Goal: Task Accomplishment & Management: Manage account settings

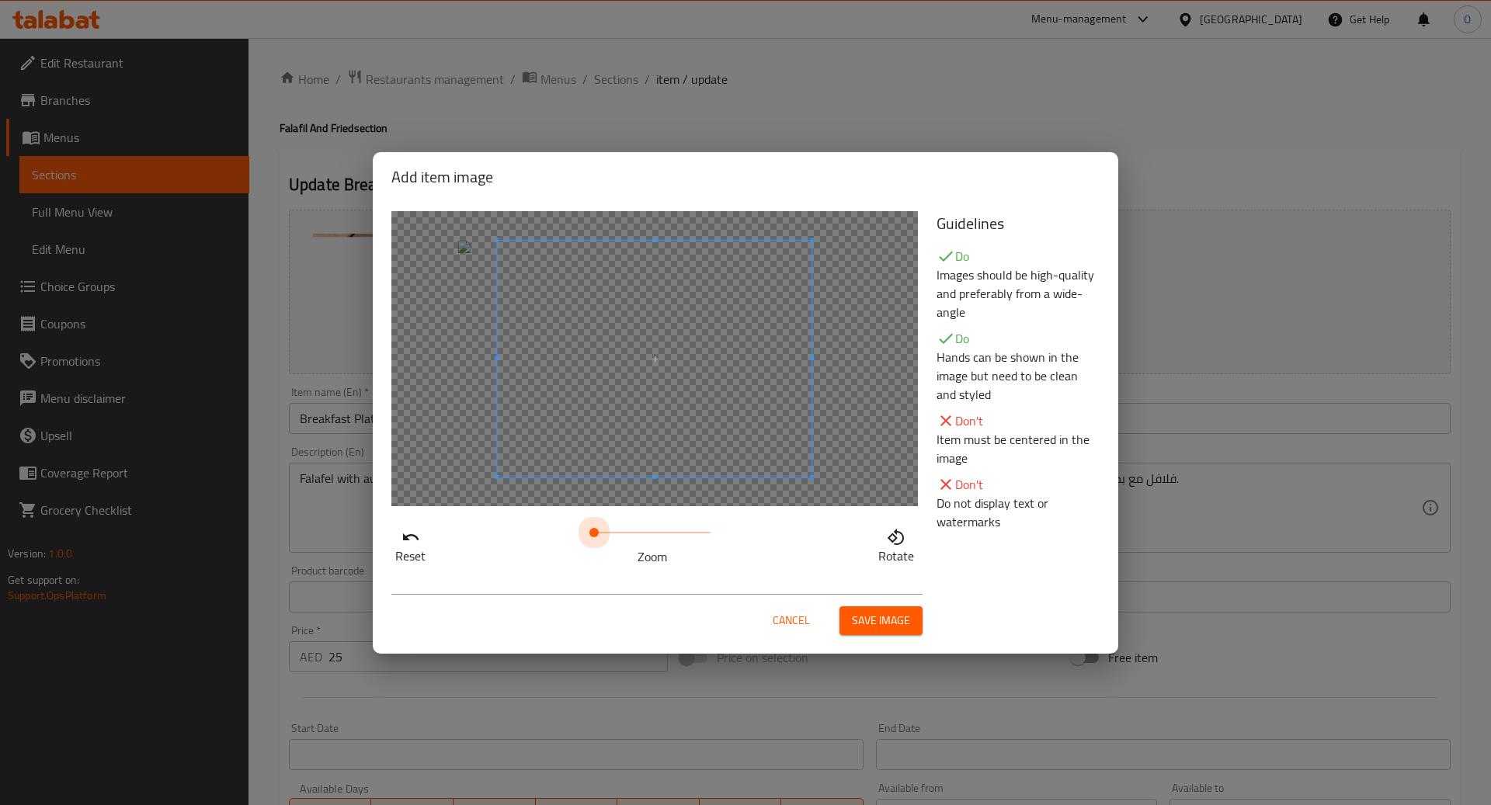
drag, startPoint x: 597, startPoint y: 532, endPoint x: 542, endPoint y: 513, distance: 58.5
click at [542, 513] on div "Reset Zoom Rotate" at bounding box center [654, 389] width 545 height 374
click at [560, 442] on span at bounding box center [653, 359] width 315 height 236
click at [567, 442] on span at bounding box center [623, 359] width 315 height 236
click at [907, 620] on span "Save image" at bounding box center [881, 620] width 58 height 19
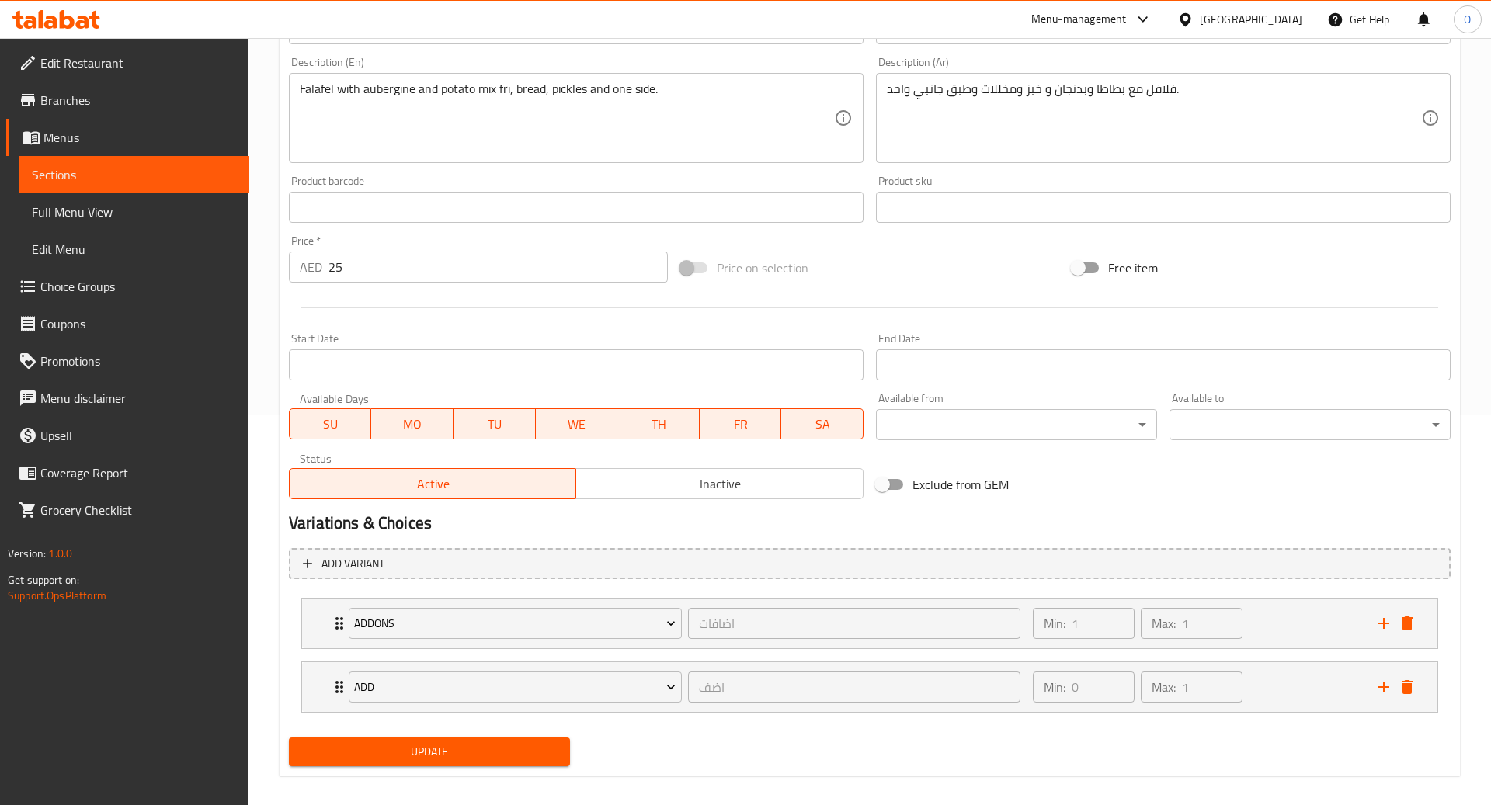
scroll to position [402, 0]
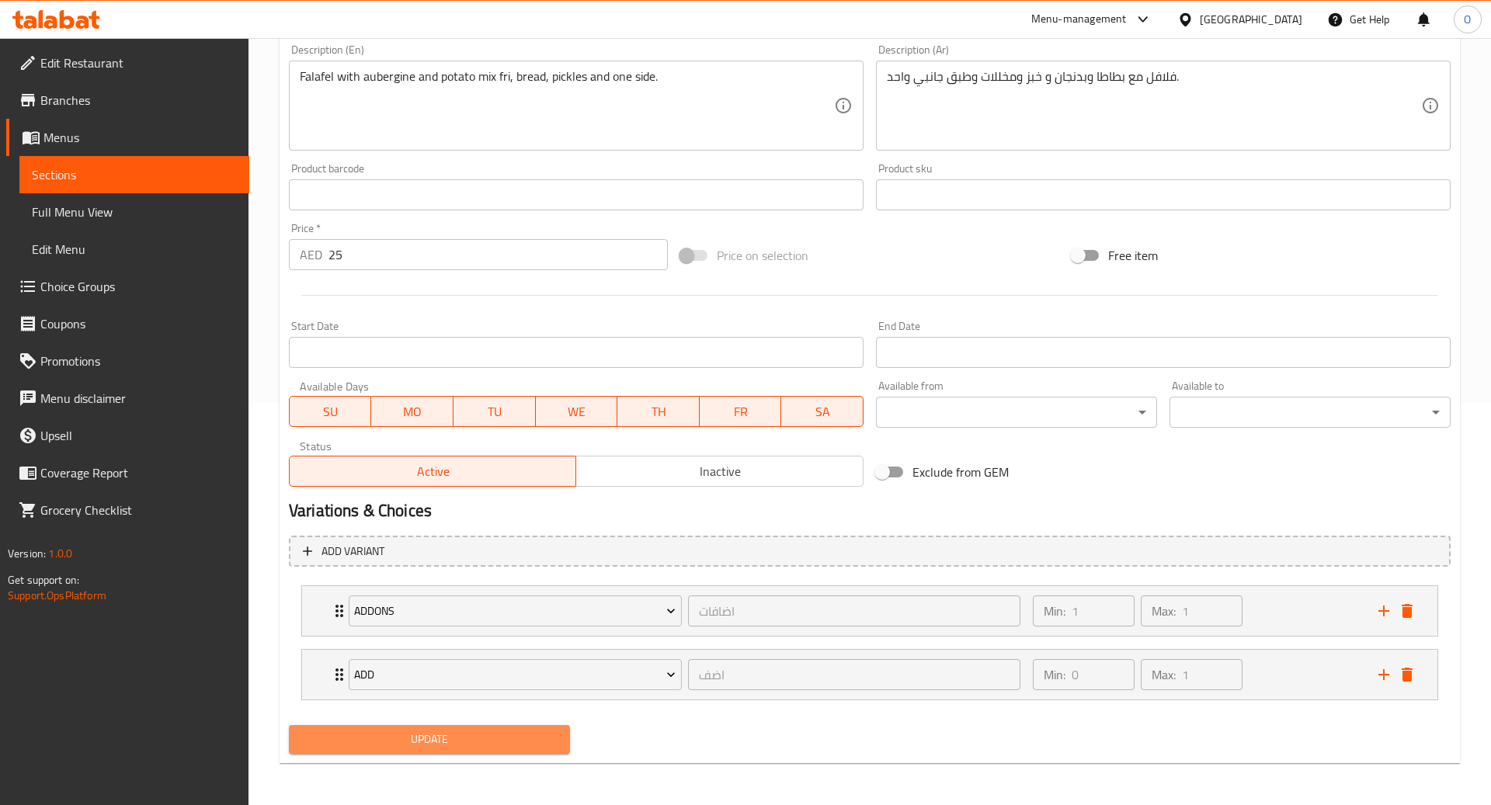
click at [478, 735] on span "Update" at bounding box center [429, 739] width 256 height 19
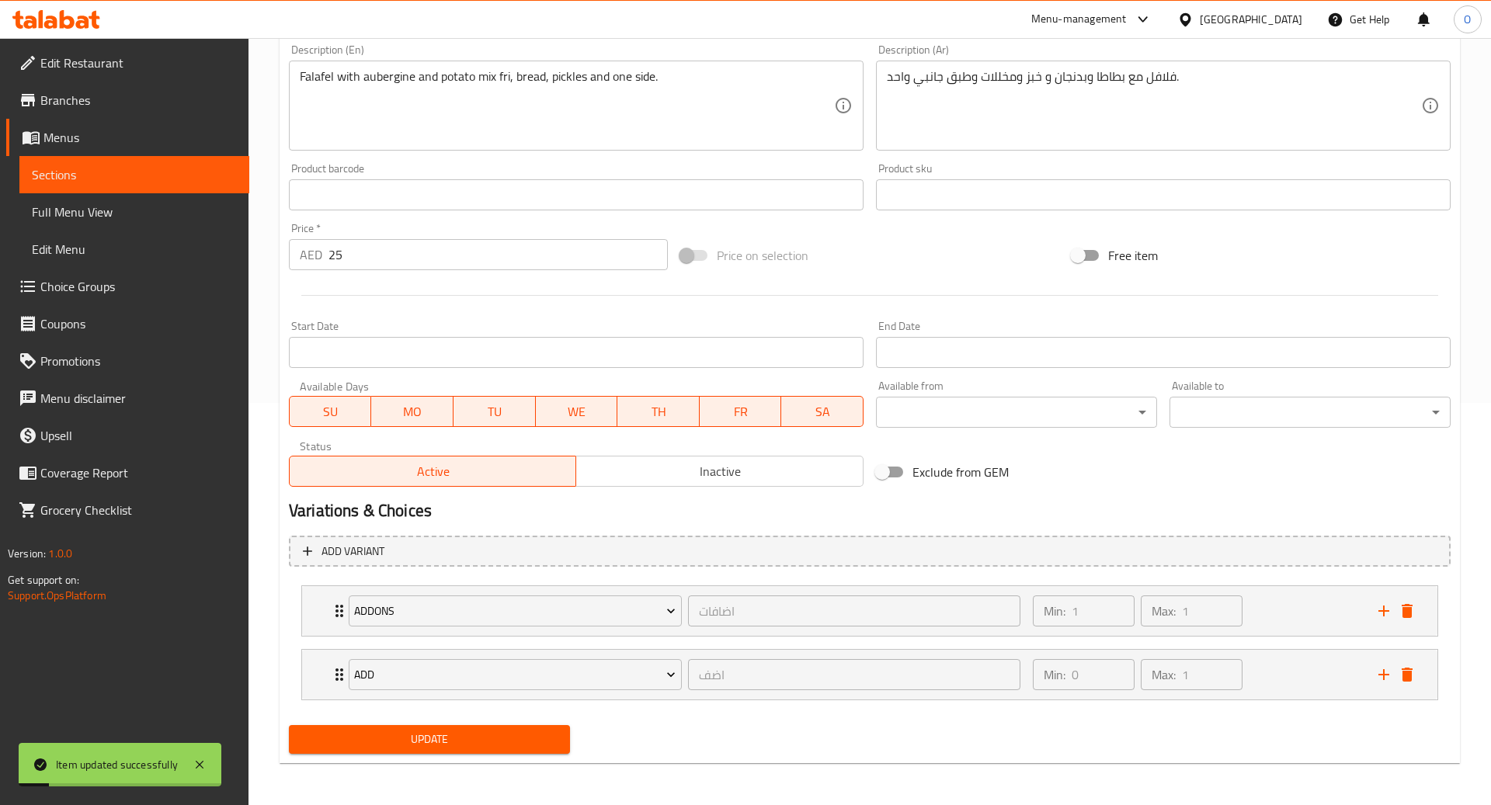
scroll to position [0, 0]
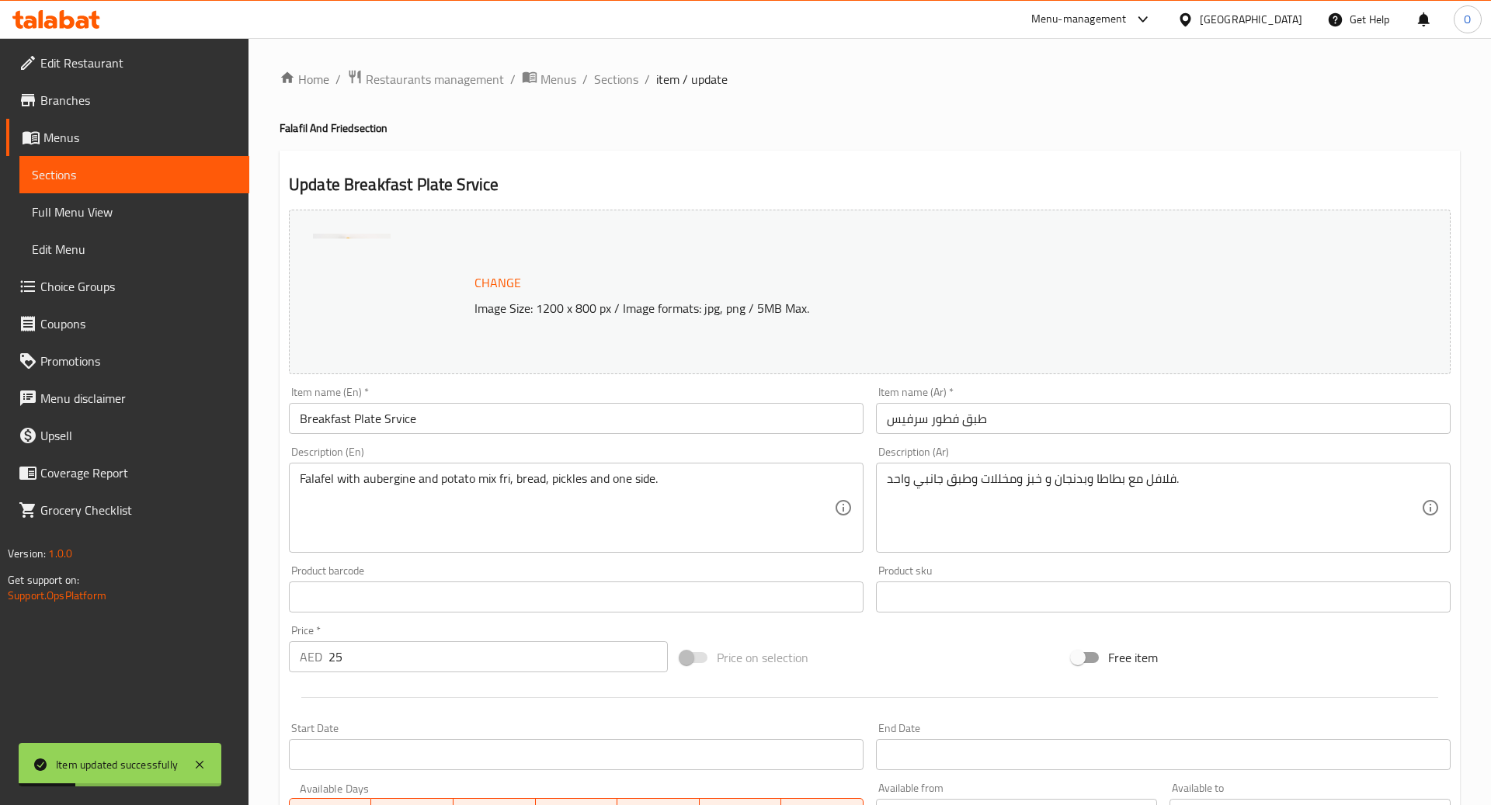
click at [485, 284] on span "Change" at bounding box center [498, 283] width 47 height 23
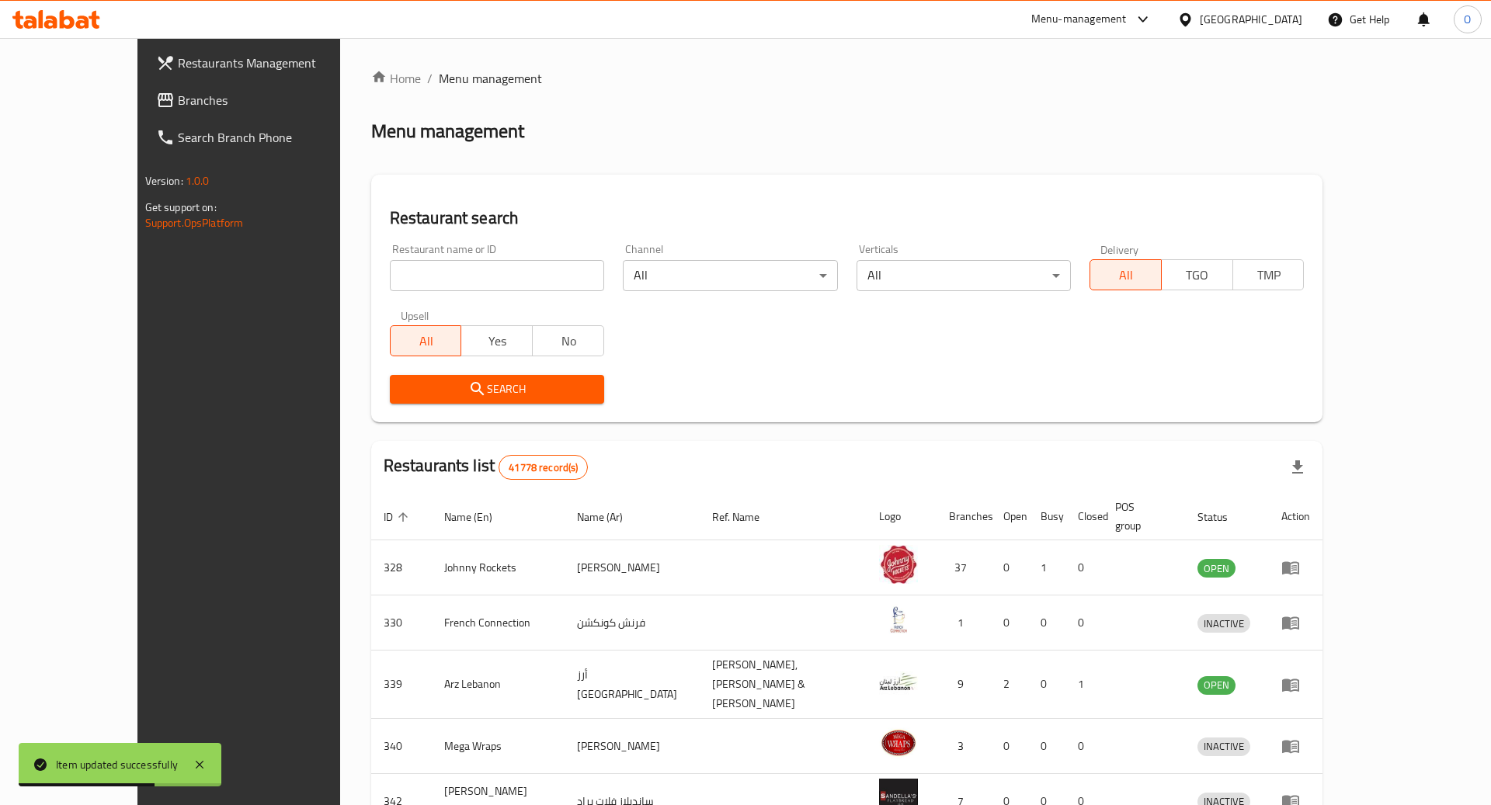
click at [450, 272] on input "search" at bounding box center [497, 275] width 214 height 31
type input "h"
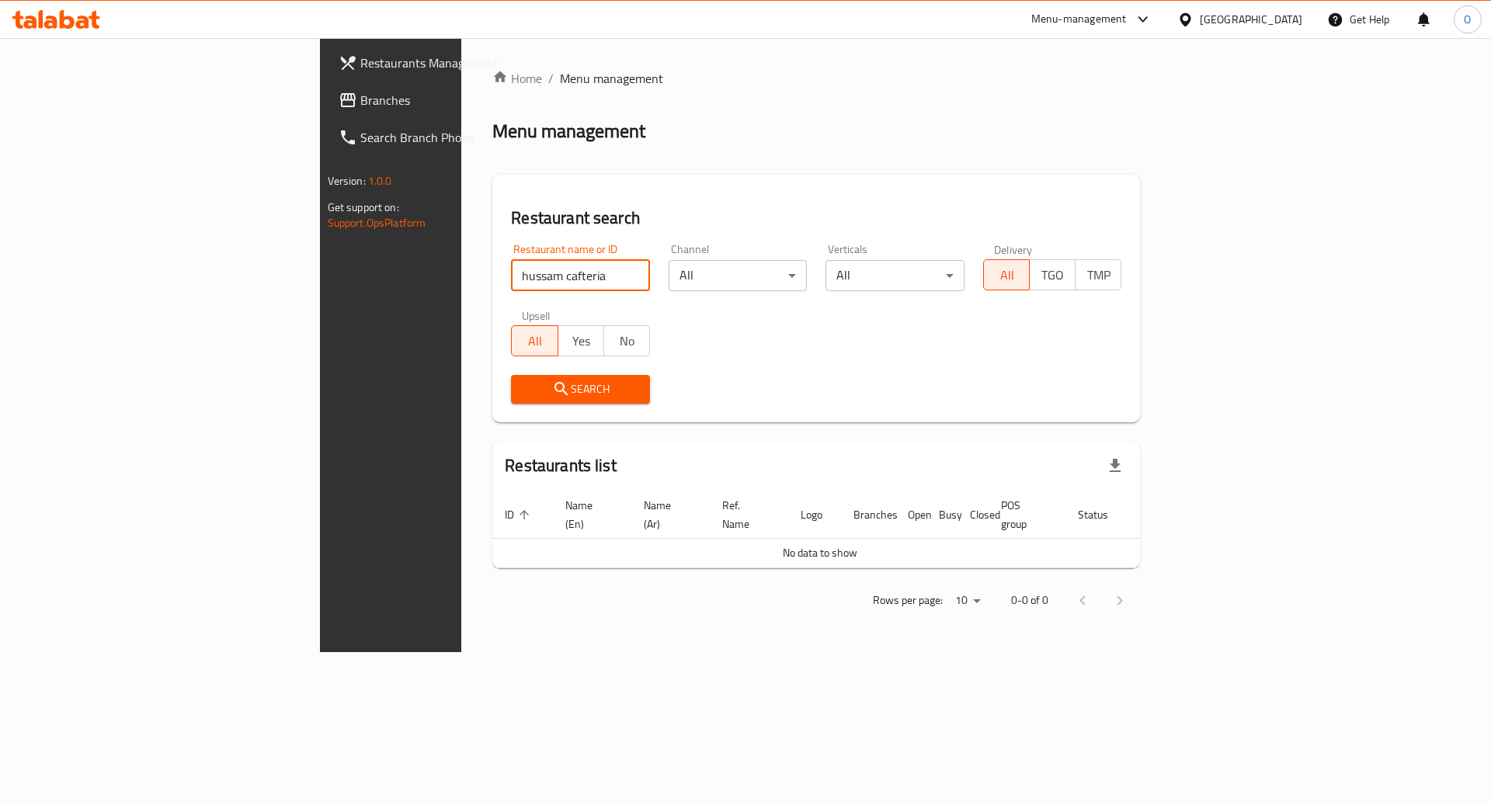
click at [511, 273] on input "hussam cafteria" at bounding box center [580, 275] width 139 height 31
paste input "Husam Cafeteria"
type input "Husam Cafeteria"
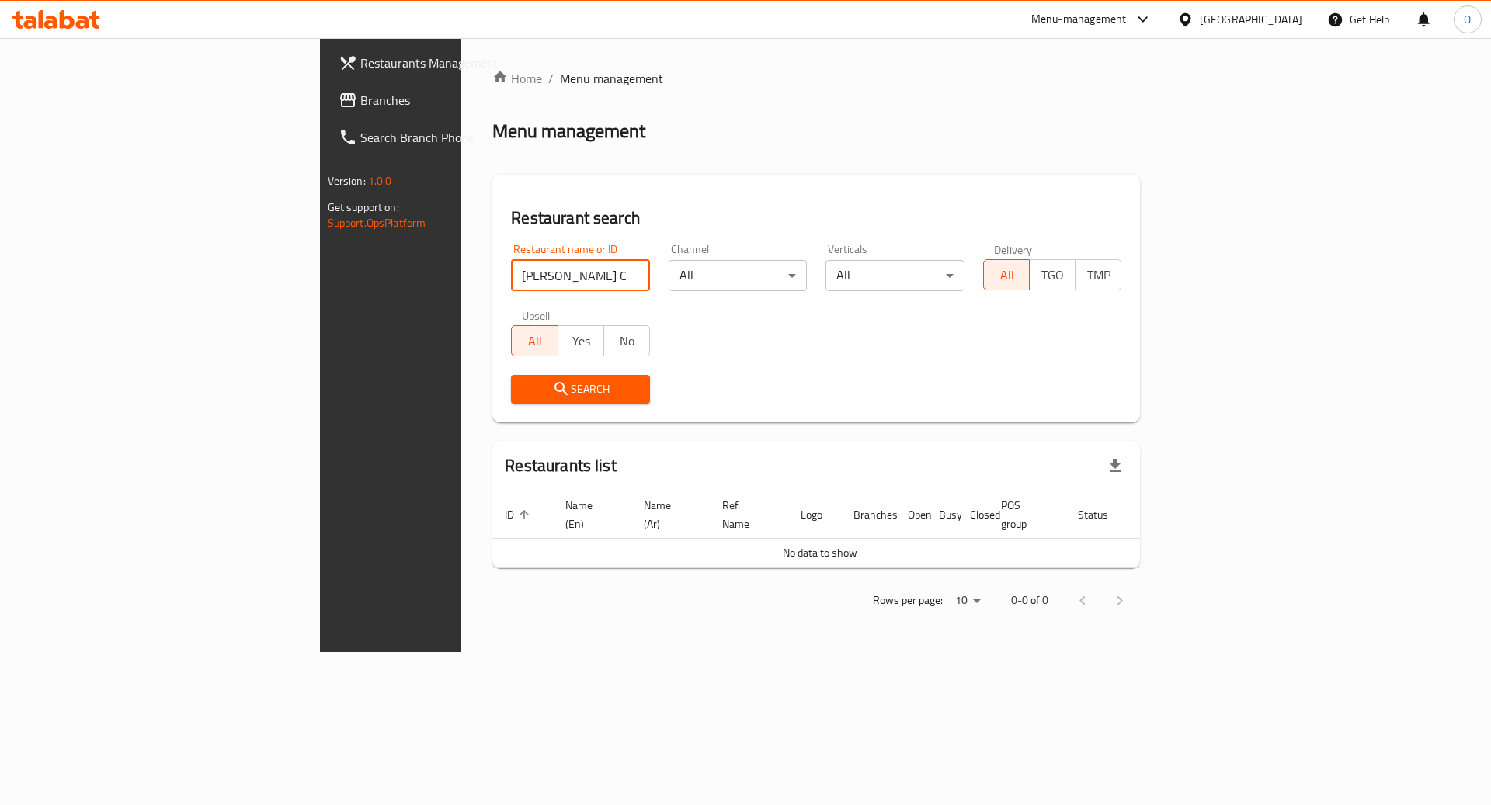
click button "Search" at bounding box center [580, 389] width 139 height 29
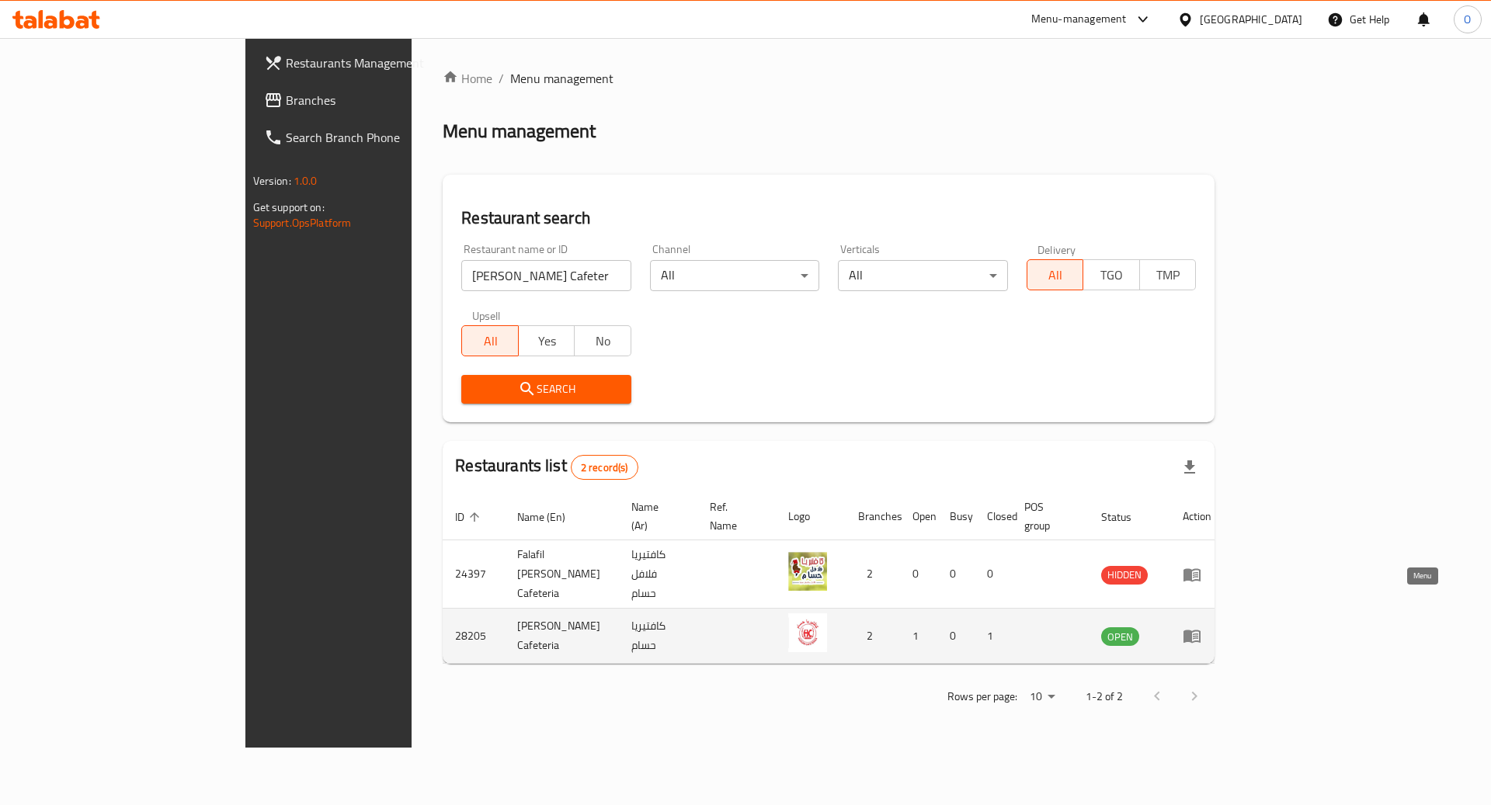
click at [1201, 631] on icon "enhanced table" at bounding box center [1192, 637] width 17 height 13
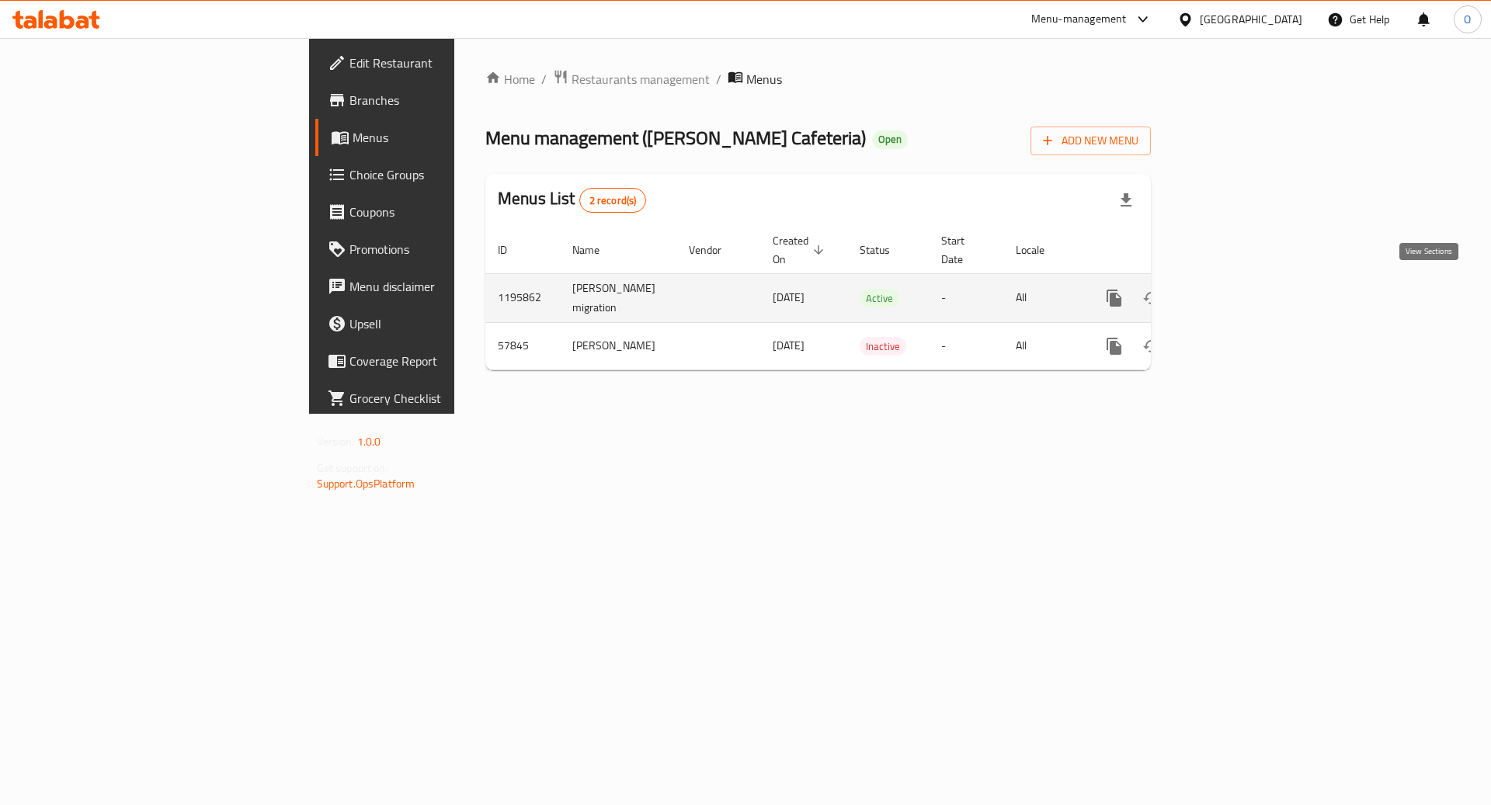
click at [1236, 289] on icon "enhanced table" at bounding box center [1226, 298] width 19 height 19
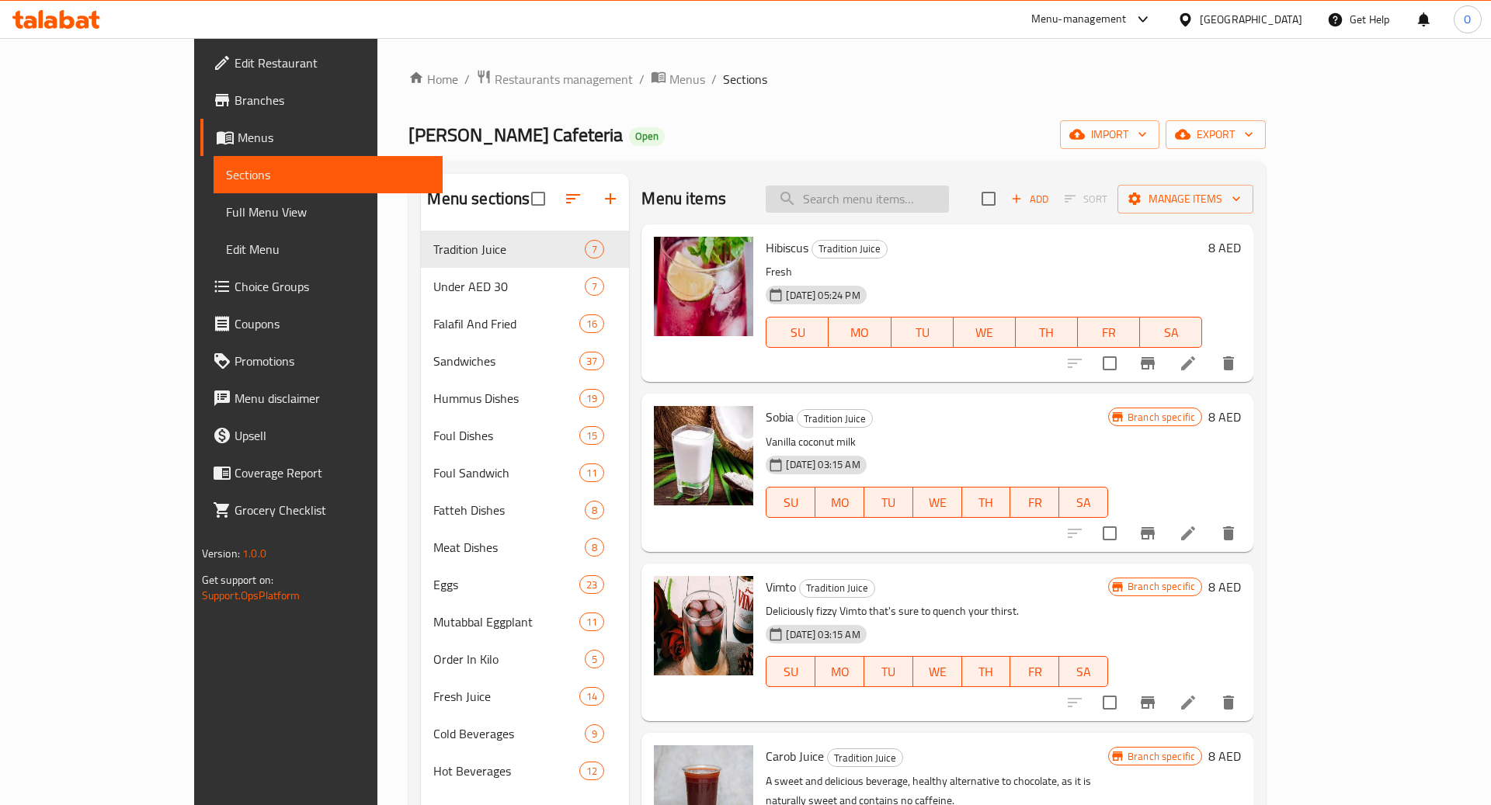
click at [894, 203] on input "search" at bounding box center [857, 199] width 183 height 27
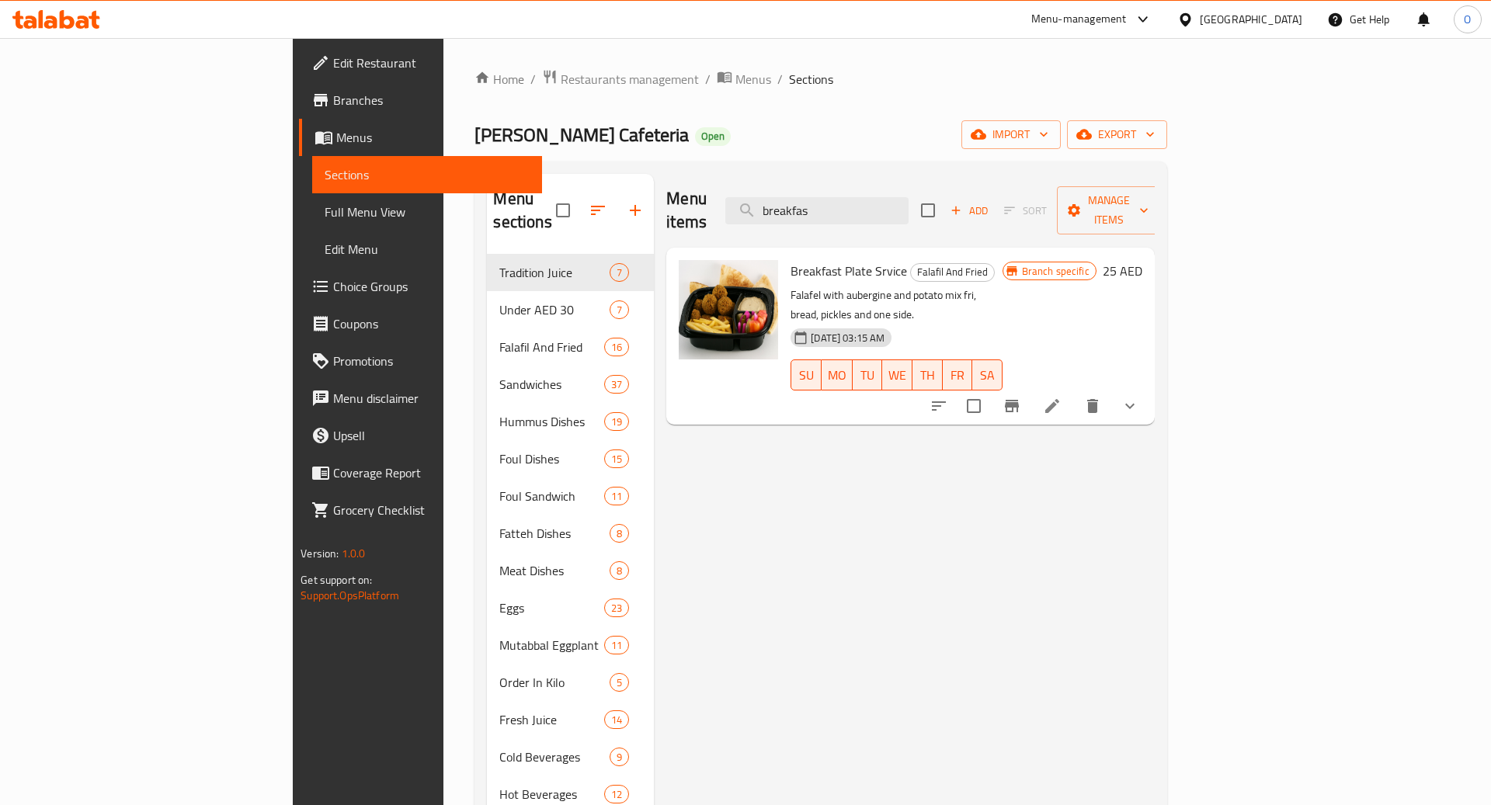
type input "breakfas"
